Goal: Information Seeking & Learning: Learn about a topic

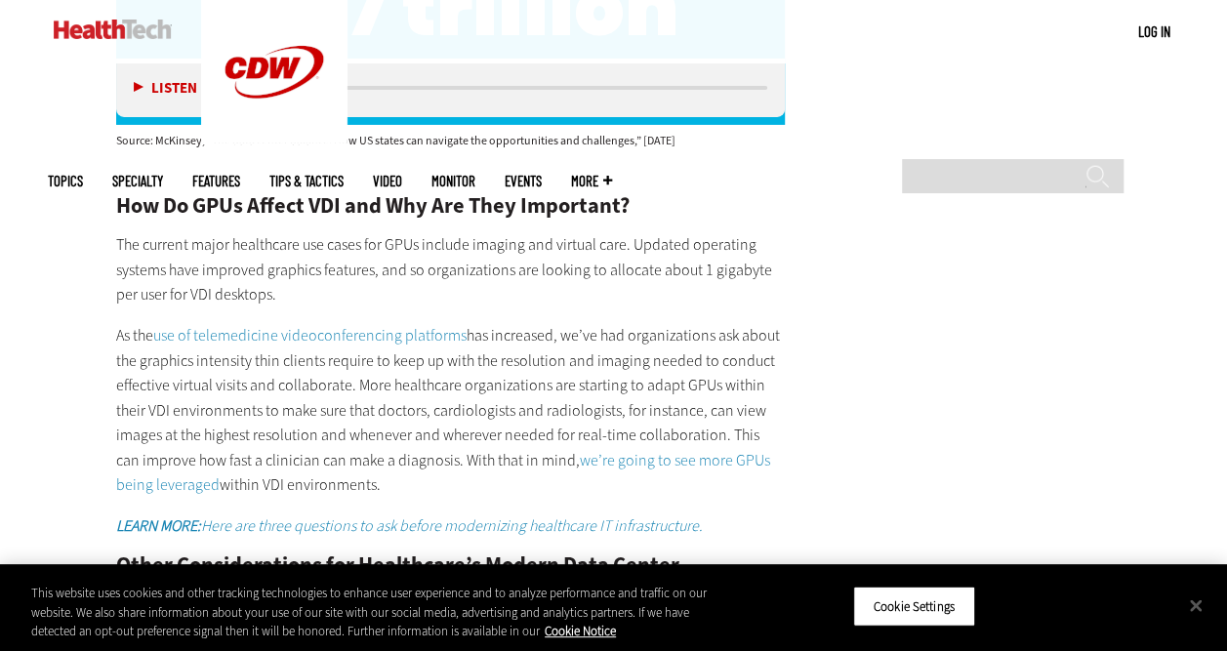
scroll to position [3224, 0]
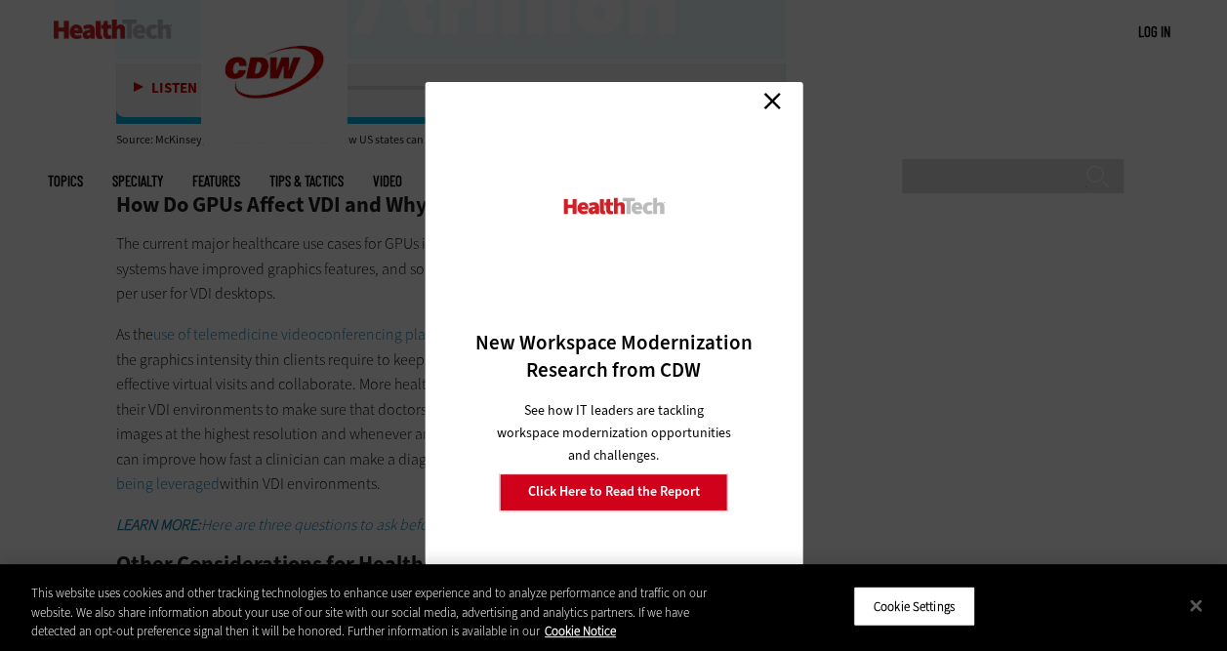
click at [769, 94] on link "Close" at bounding box center [771, 101] width 29 height 29
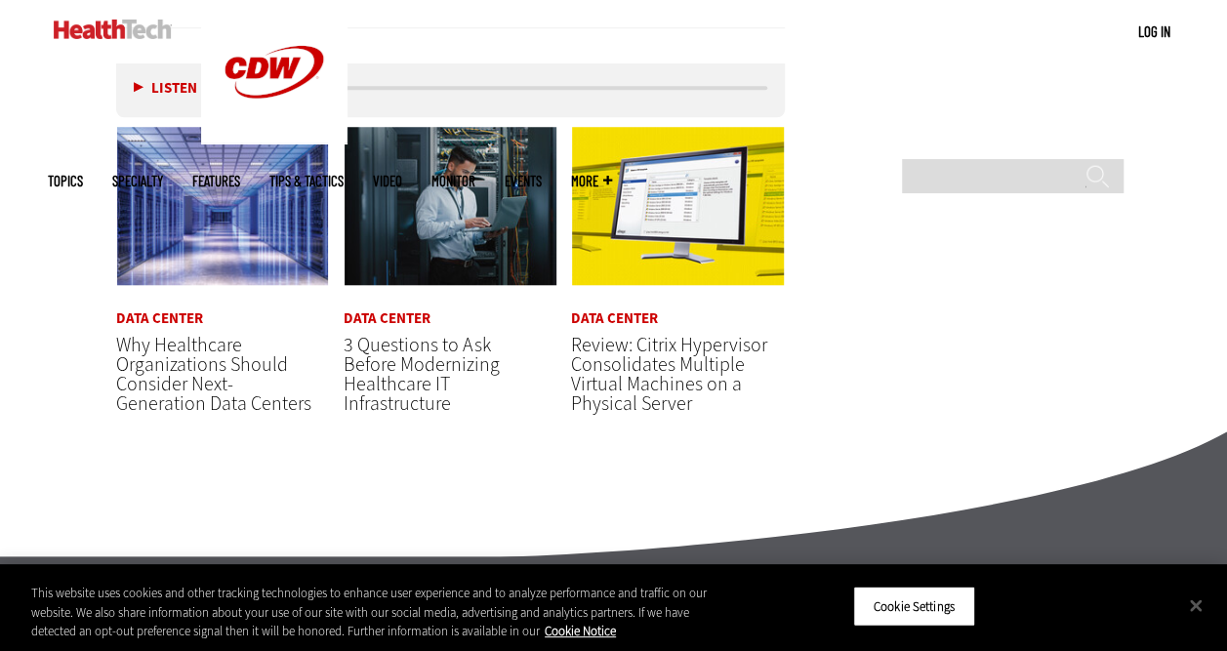
scroll to position [4462, 0]
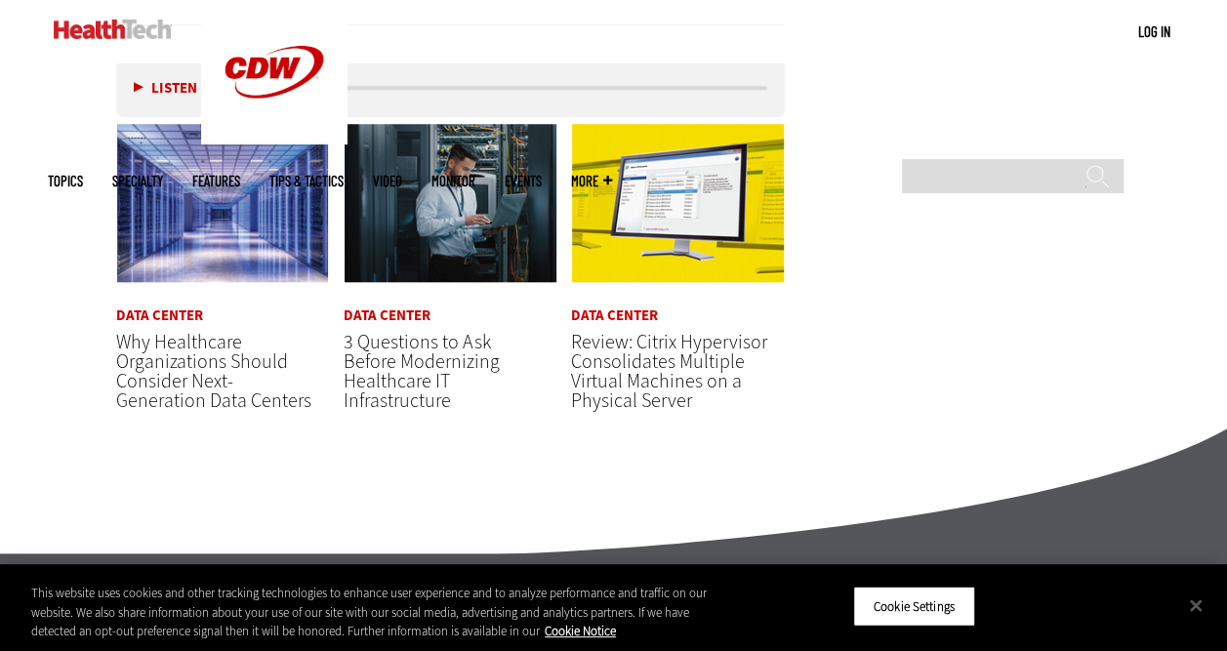
click at [159, 323] on link "Data Center" at bounding box center [159, 315] width 87 height 15
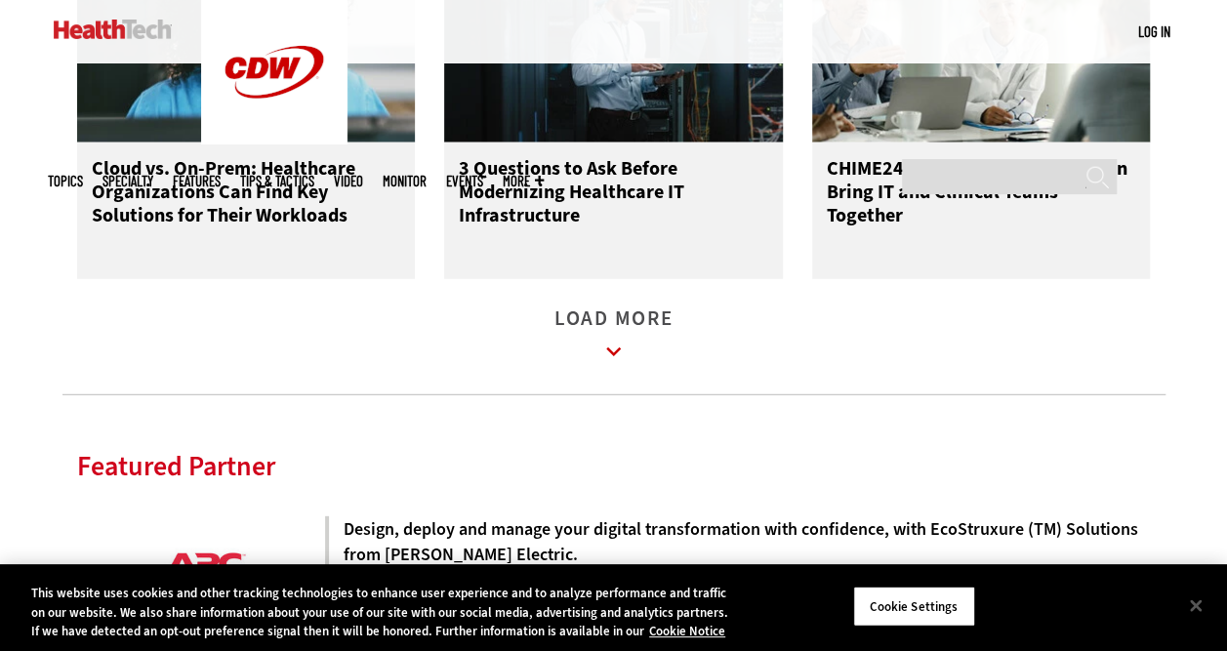
scroll to position [2464, 0]
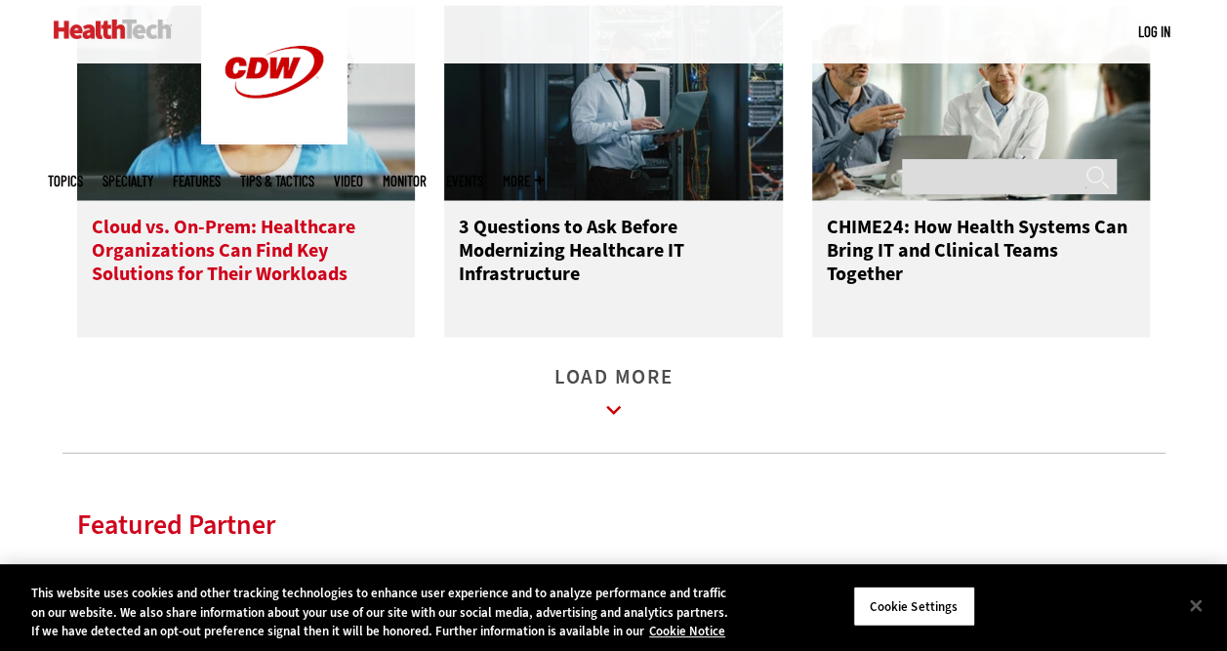
click at [162, 253] on h3 "Cloud vs. On-Prem: Healthcare Organizations Can Find Key Solutions for Their Wo…" at bounding box center [246, 255] width 309 height 78
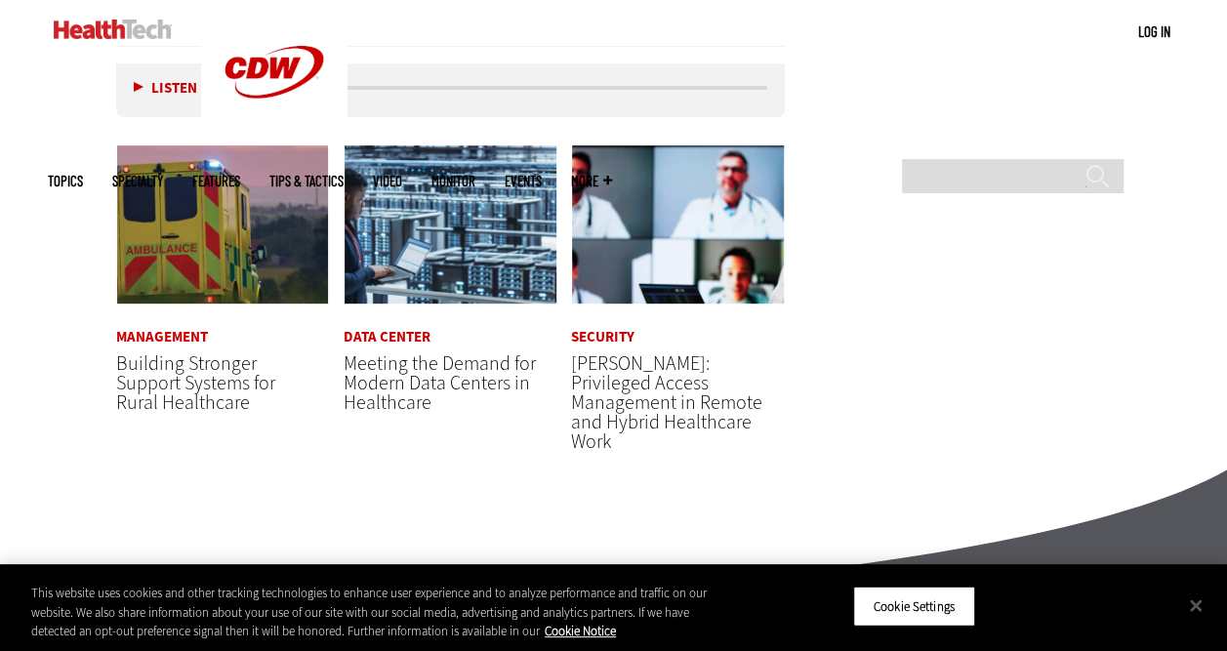
scroll to position [4010, 0]
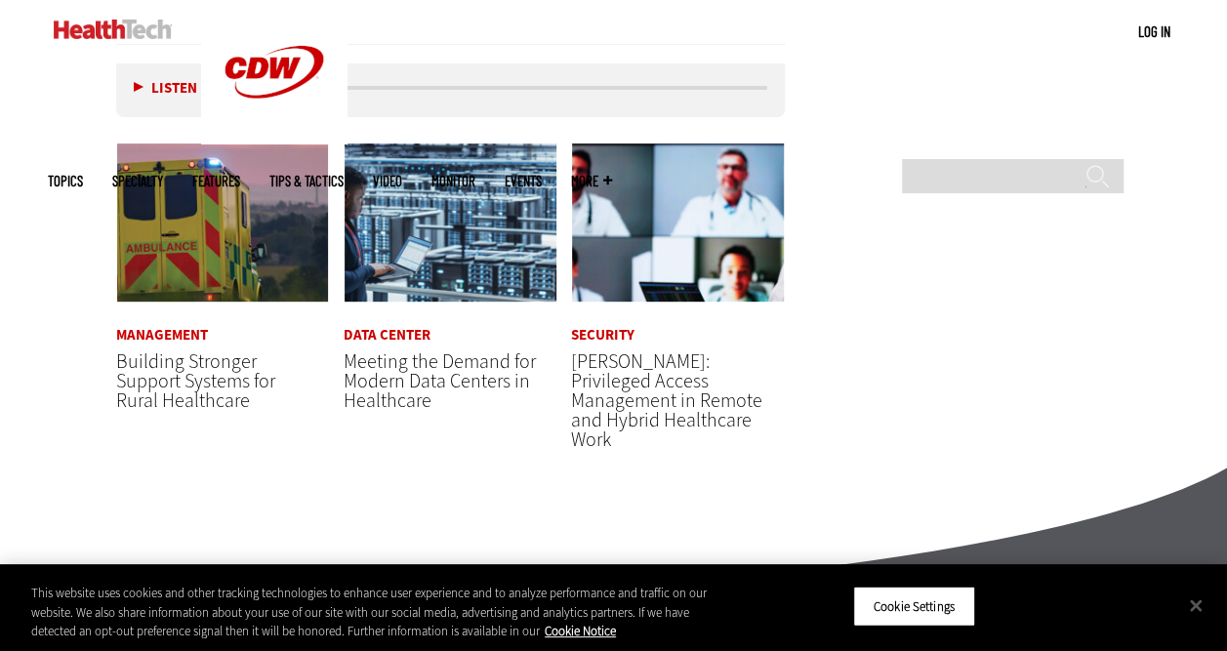
click at [412, 414] on span "Meeting the Demand for Modern Data Centers in Healthcare" at bounding box center [439, 380] width 192 height 65
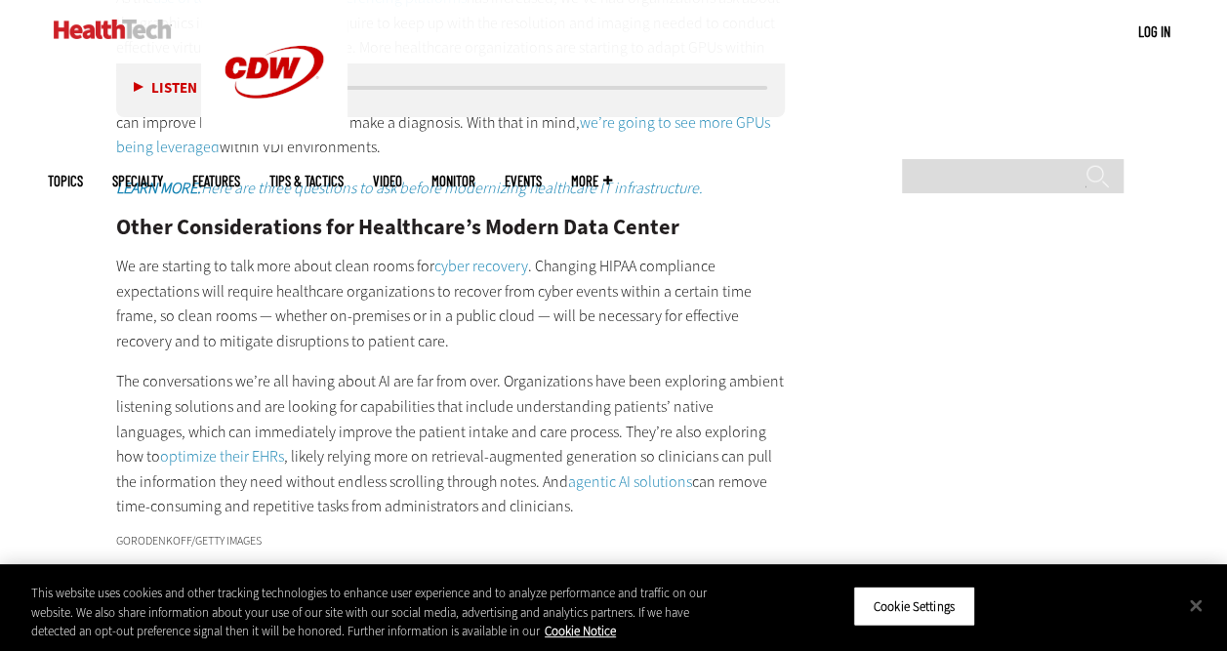
scroll to position [3562, 0]
click at [474, 261] on link "cyber recovery" at bounding box center [481, 265] width 94 height 20
